Goal: Transaction & Acquisition: Book appointment/travel/reservation

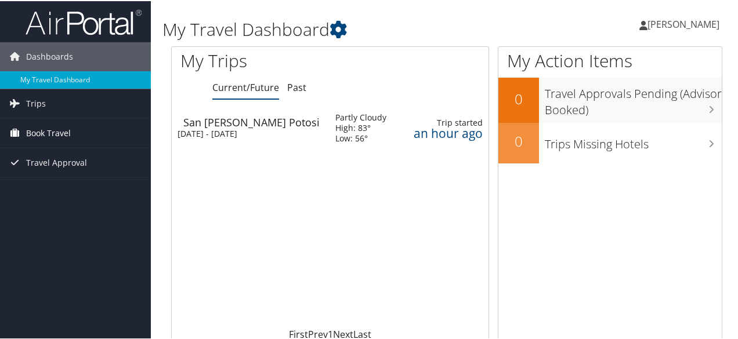
click at [50, 133] on span "Book Travel" at bounding box center [48, 132] width 45 height 29
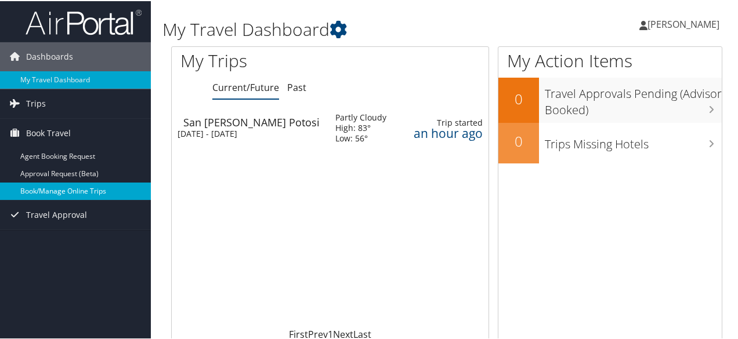
click at [70, 188] on link "Book/Manage Online Trips" at bounding box center [75, 190] width 151 height 17
